Goal: Task Accomplishment & Management: Use online tool/utility

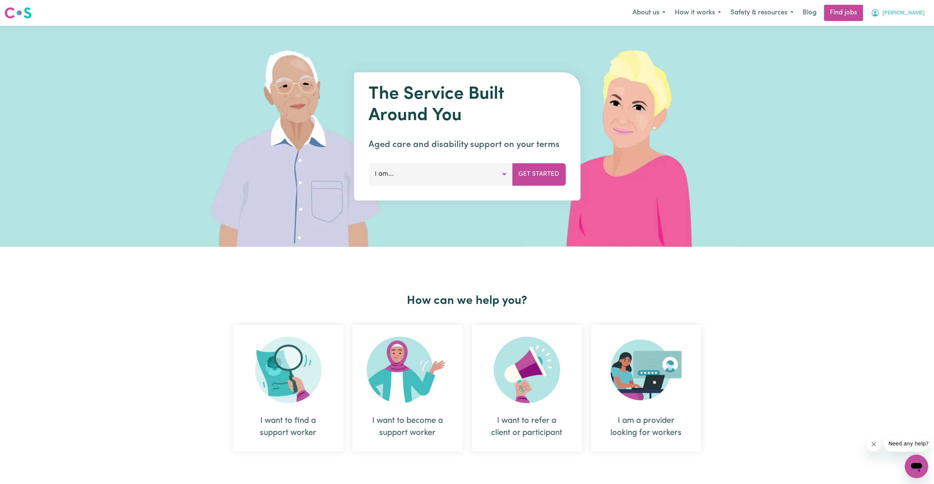
click at [880, 17] on icon "My Account" at bounding box center [875, 12] width 9 height 9
click at [898, 27] on link "My Account" at bounding box center [900, 29] width 58 height 14
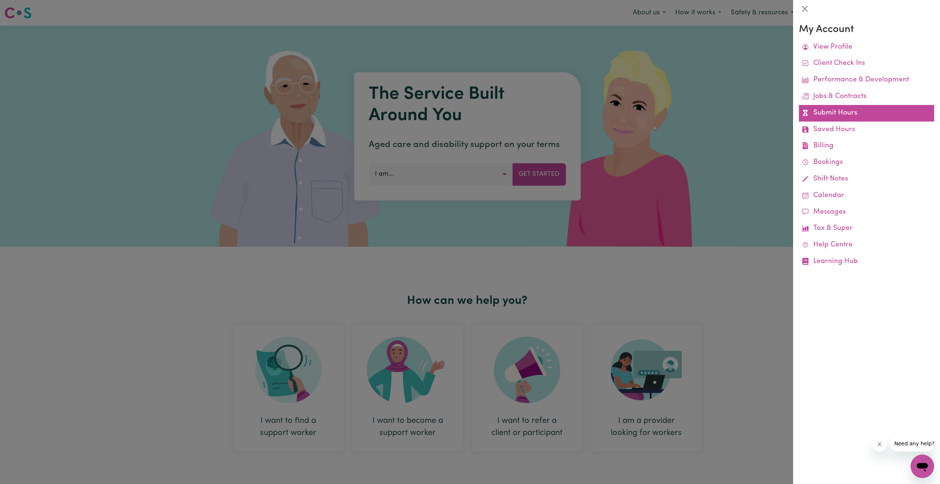
click at [834, 119] on link "Submit Hours" at bounding box center [866, 113] width 135 height 17
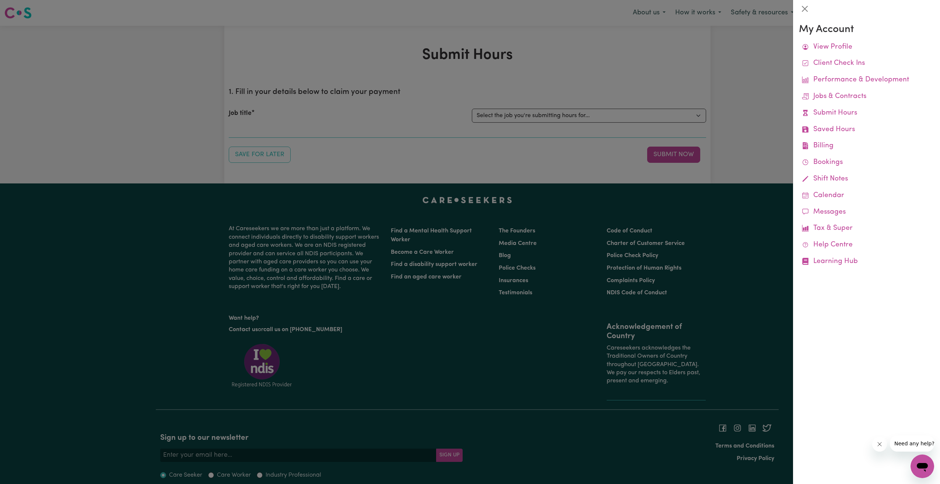
click at [584, 120] on div at bounding box center [470, 242] width 940 height 484
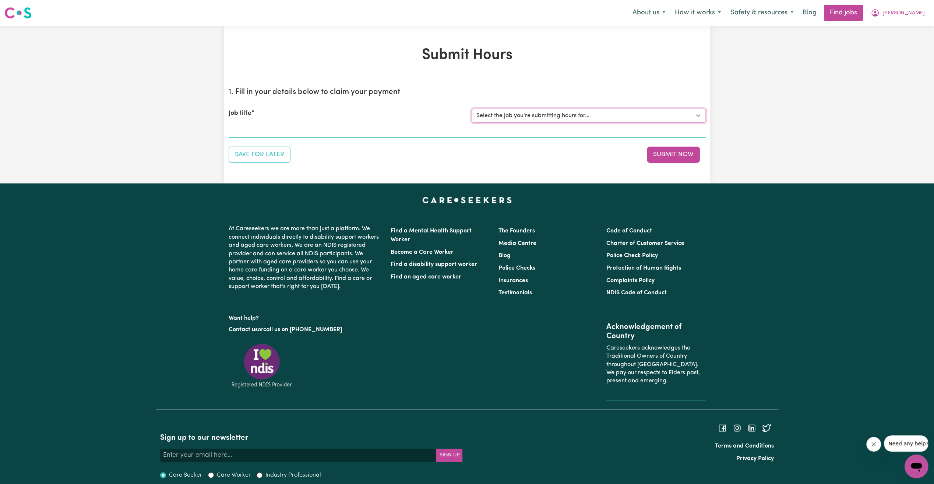
click at [584, 118] on select "Select the job you're submitting hours for... [[PERSON_NAME]] Support Worker Ne…" at bounding box center [589, 116] width 234 height 14
select select "11040"
click at [472, 109] on select "Select the job you're submitting hours for... [[PERSON_NAME]] Support Worker Ne…" at bounding box center [589, 116] width 234 height 14
